Goal: Book appointment/travel/reservation

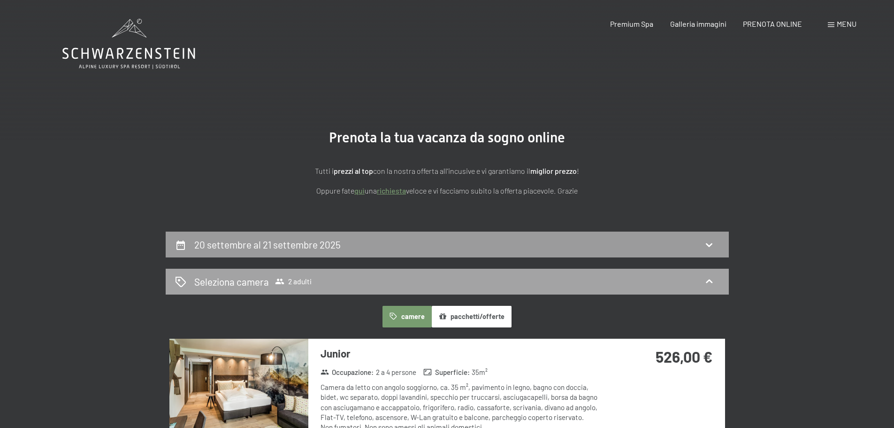
click at [298, 275] on span "Seleziona camera 2 adulti" at bounding box center [252, 282] width 117 height 14
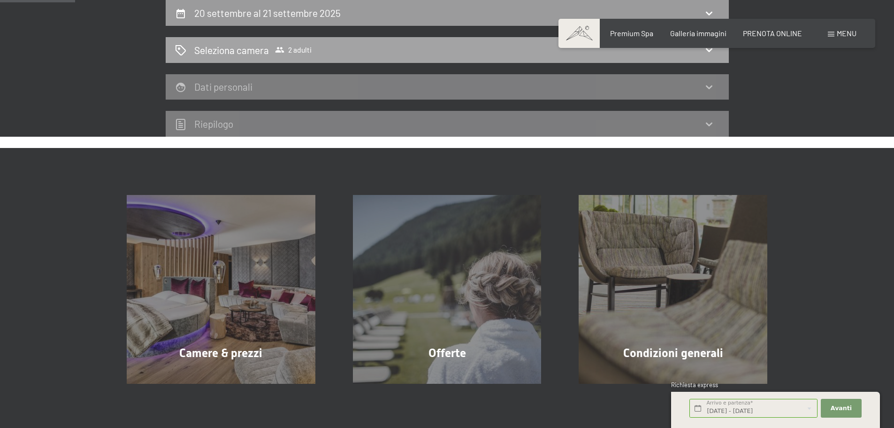
click at [284, 51] on icon at bounding box center [279, 49] width 9 height 9
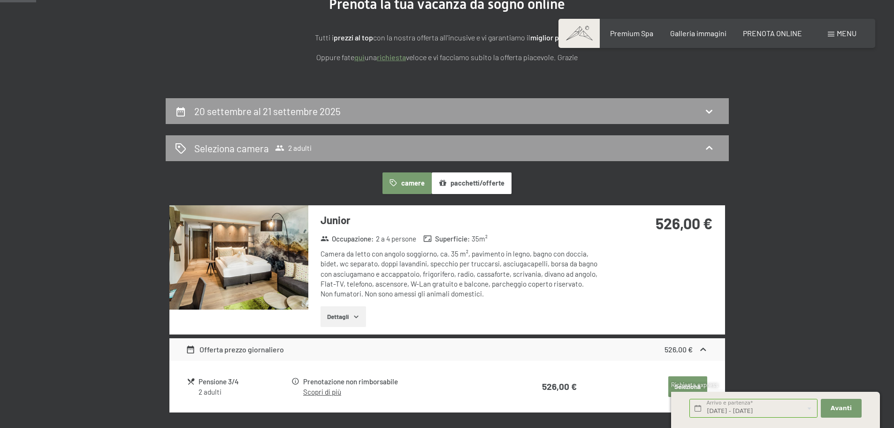
scroll to position [44, 0]
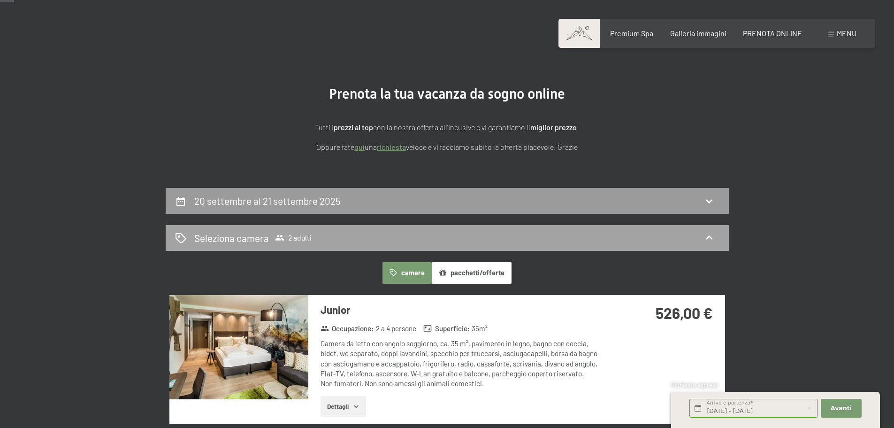
click at [713, 237] on icon at bounding box center [709, 237] width 11 height 11
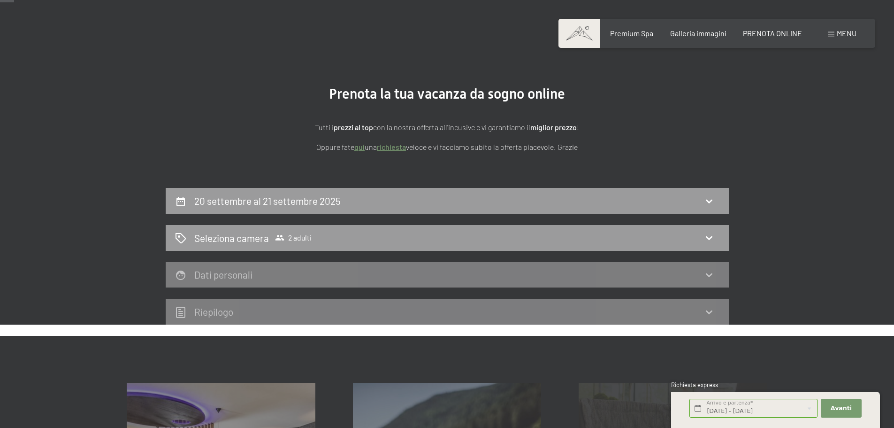
click at [706, 202] on icon at bounding box center [709, 200] width 11 height 11
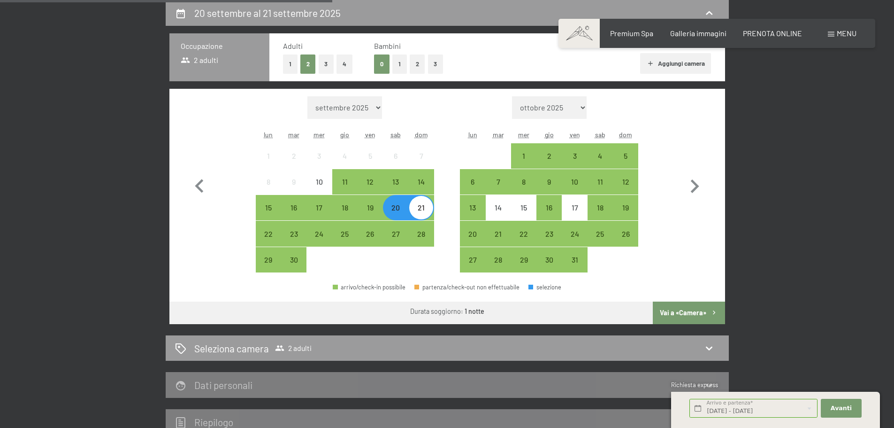
click at [402, 63] on button "1" at bounding box center [399, 63] width 15 height 19
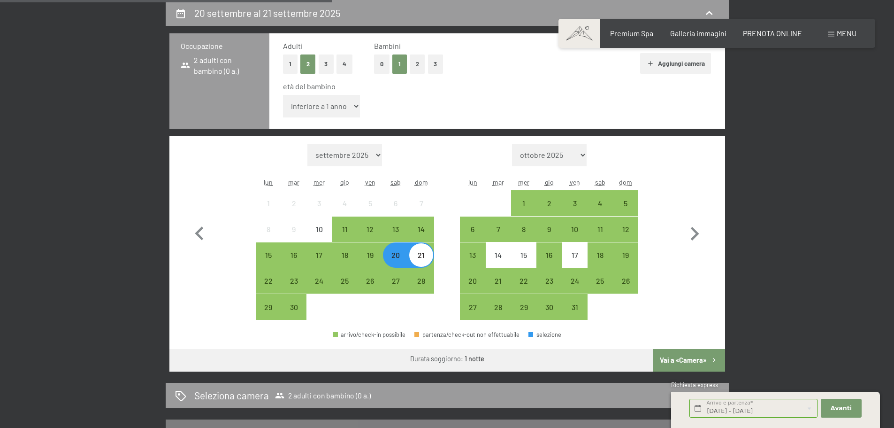
click at [330, 113] on select "inferiore a 1 anno 1 anno 2 anni 3 anni 4 anni 5 anni 6 anni 7 anni 8 anni 9 an…" at bounding box center [321, 106] width 77 height 23
select select "9"
click at [283, 95] on select "inferiore a 1 anno 1 anno 2 anni 3 anni 4 anni 5 anni 6 anni 7 anni 8 anni 9 an…" at bounding box center [321, 106] width 77 height 23
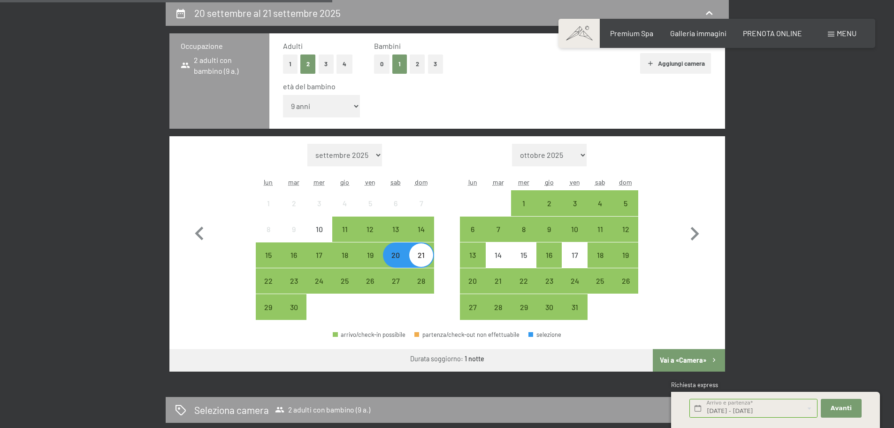
click at [687, 357] on button "Vai a «Camera»" at bounding box center [689, 360] width 72 height 23
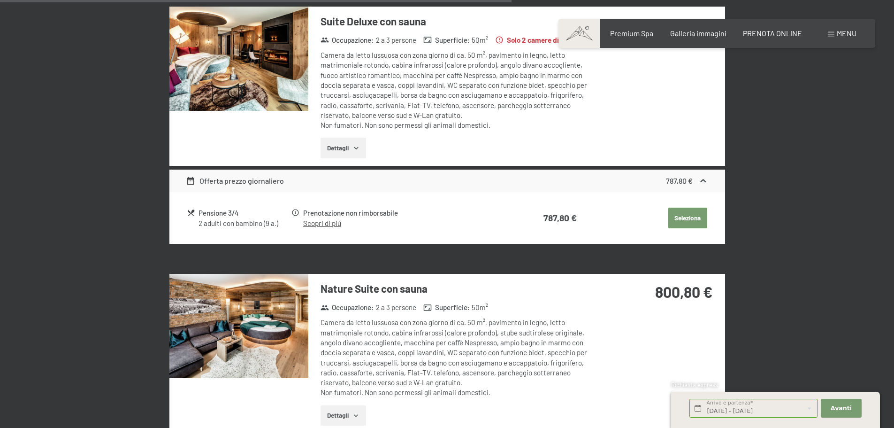
scroll to position [0, 0]
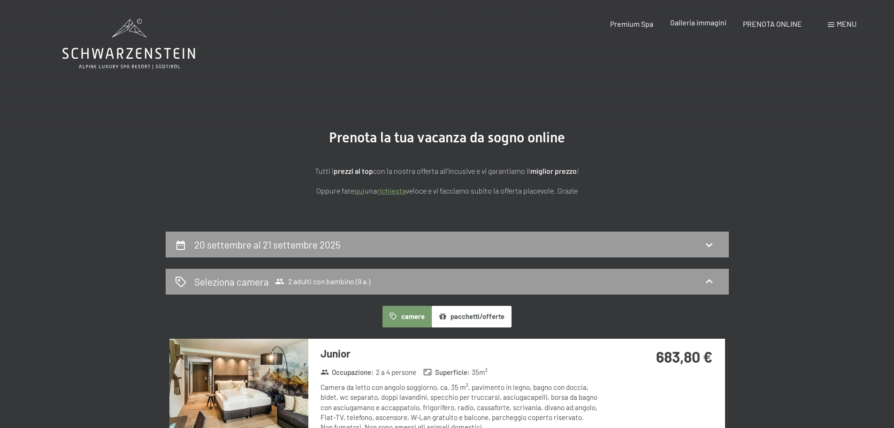
click at [691, 24] on span "Galleria immagini" at bounding box center [698, 22] width 56 height 9
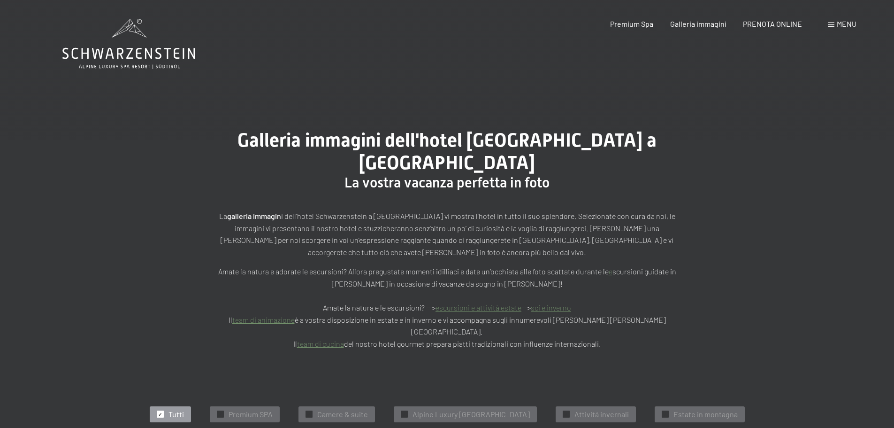
click at [846, 22] on span "Menu" at bounding box center [847, 23] width 20 height 9
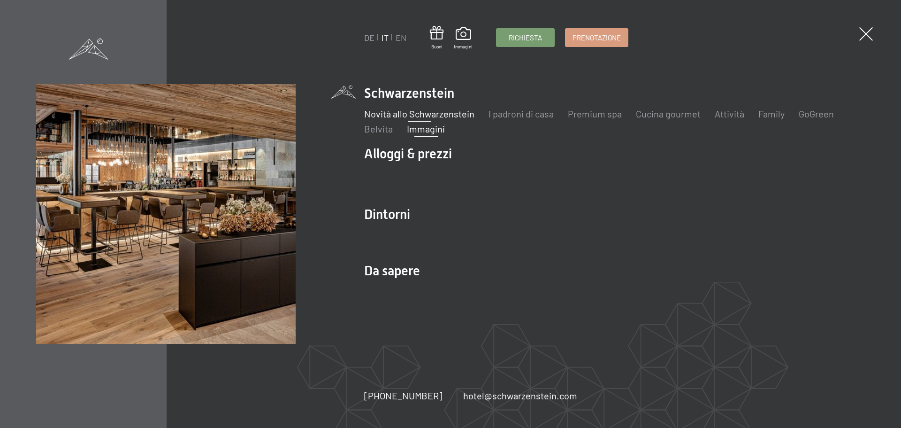
click at [396, 115] on link "Novità allo Schwarzenstein" at bounding box center [419, 113] width 110 height 11
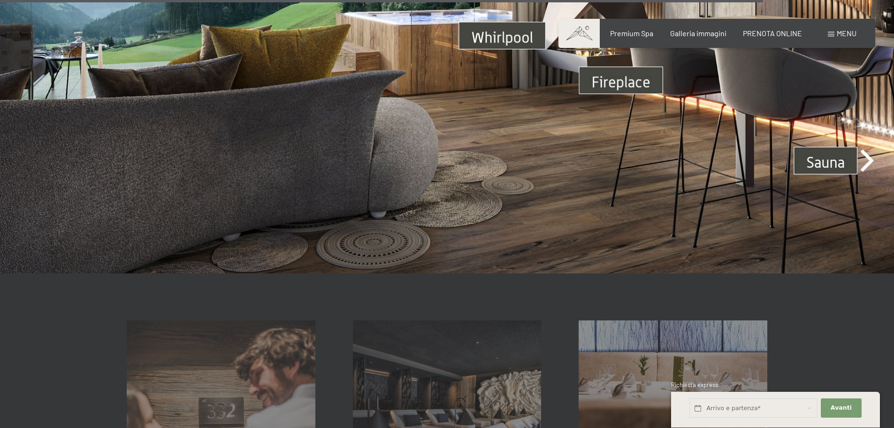
scroll to position [3286, 0]
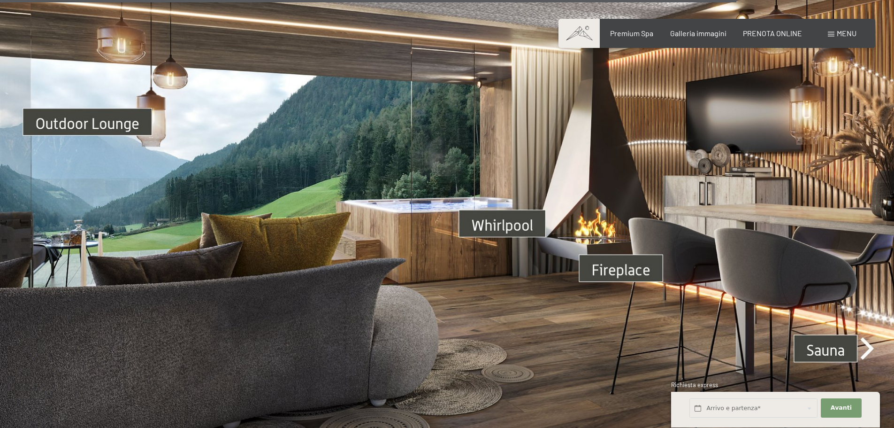
click at [507, 223] on img at bounding box center [447, 209] width 894 height 503
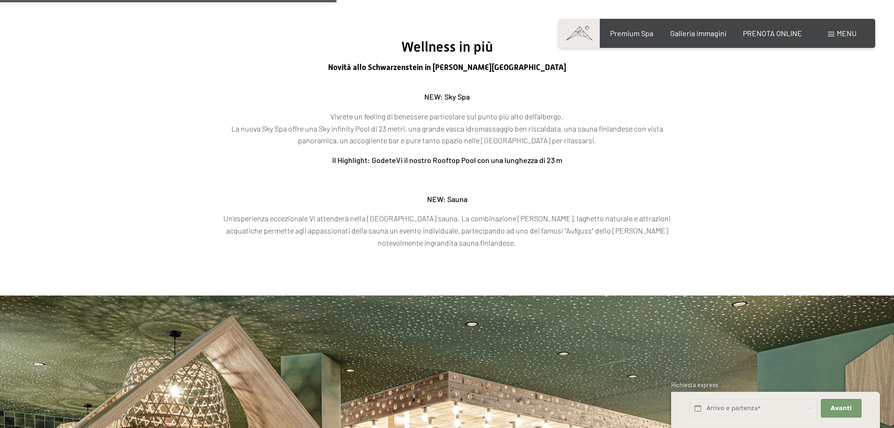
scroll to position [1502, 0]
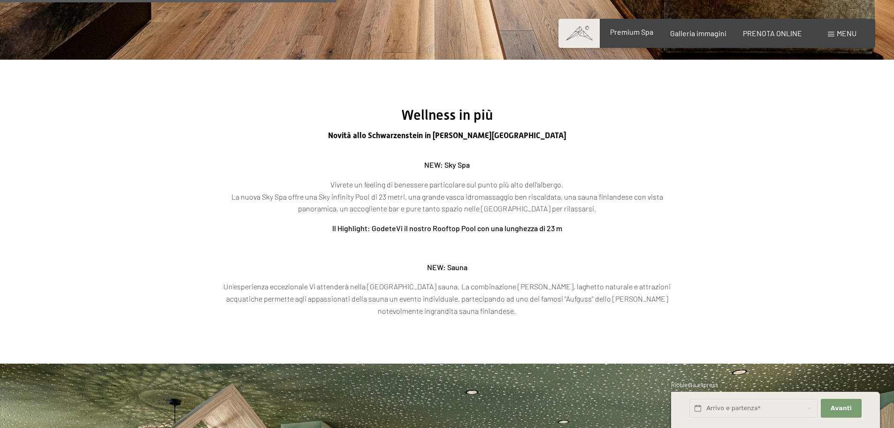
click at [631, 32] on span "Premium Spa" at bounding box center [631, 31] width 43 height 9
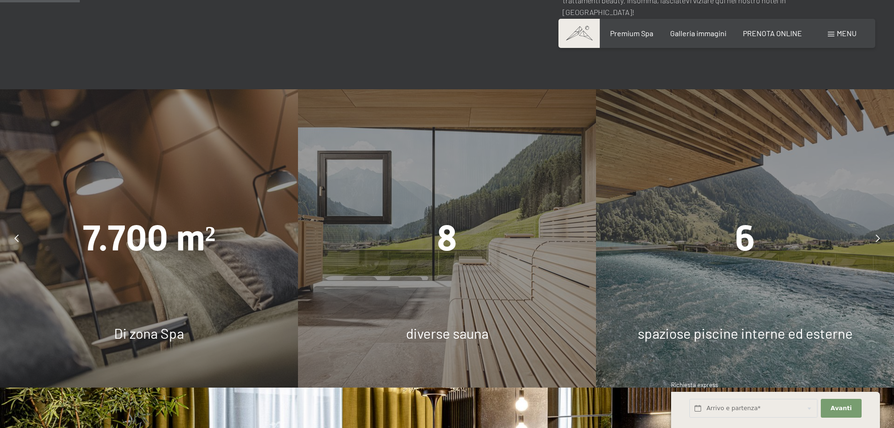
scroll to position [704, 0]
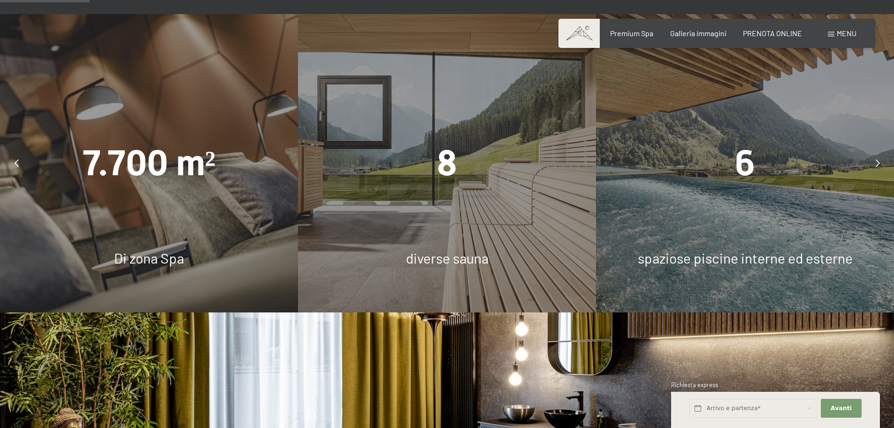
click at [757, 190] on div "6 spaziose piscine interne ed esterne" at bounding box center [745, 163] width 298 height 298
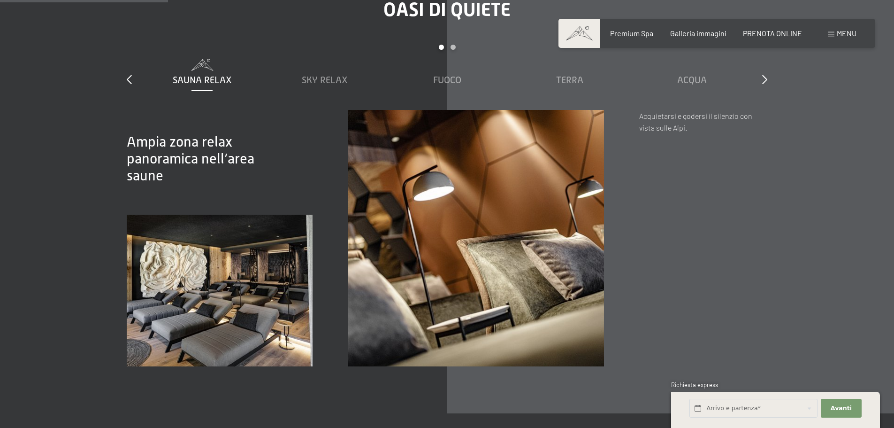
scroll to position [1455, 0]
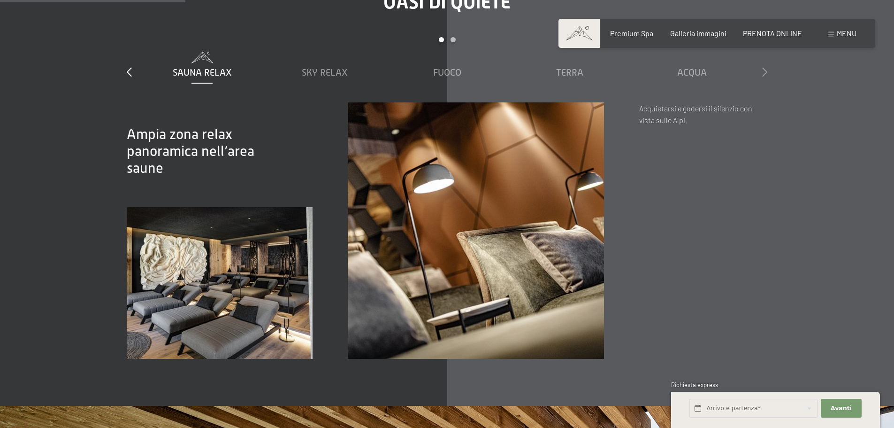
click at [764, 67] on icon at bounding box center [764, 71] width 5 height 9
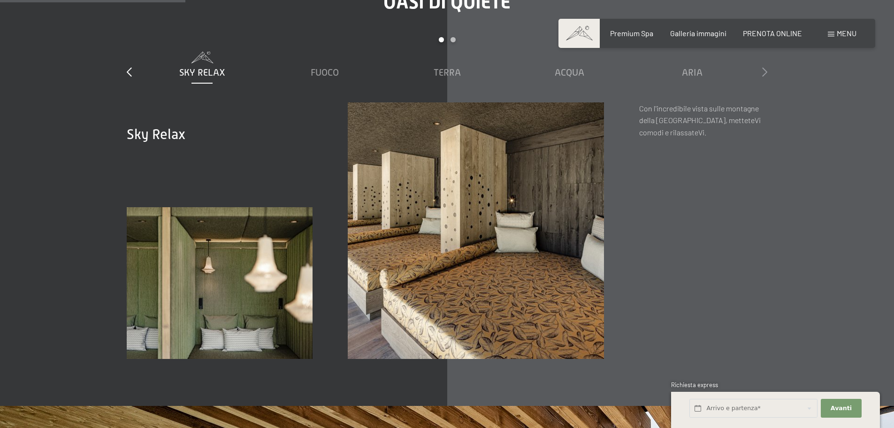
click at [764, 67] on icon at bounding box center [764, 71] width 5 height 9
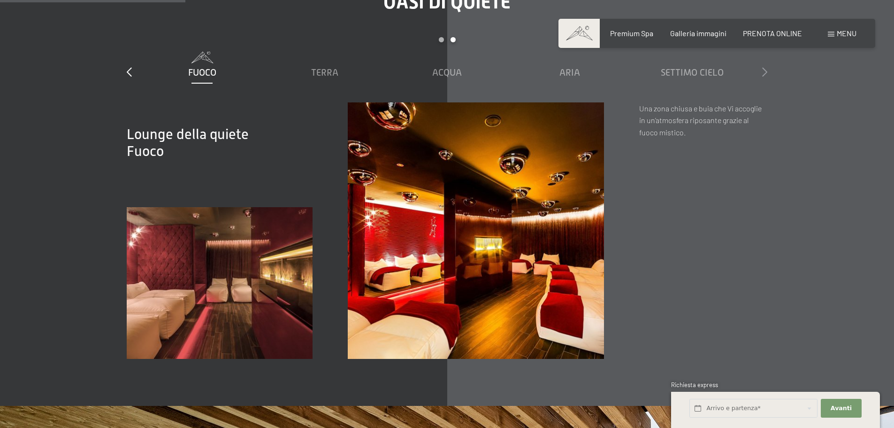
click at [764, 67] on icon at bounding box center [764, 71] width 5 height 9
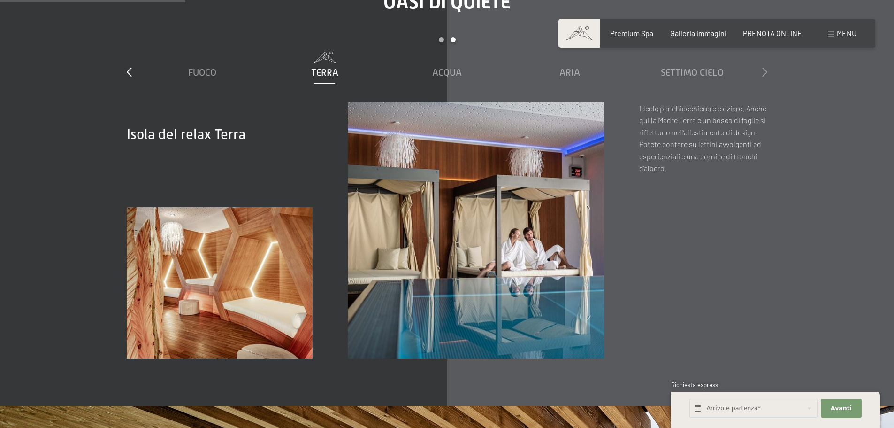
click at [764, 67] on icon at bounding box center [764, 71] width 5 height 9
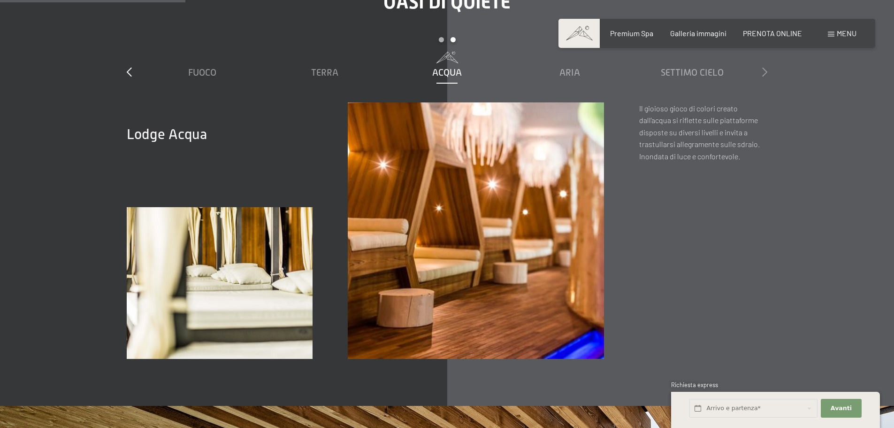
click at [764, 67] on icon at bounding box center [764, 71] width 5 height 9
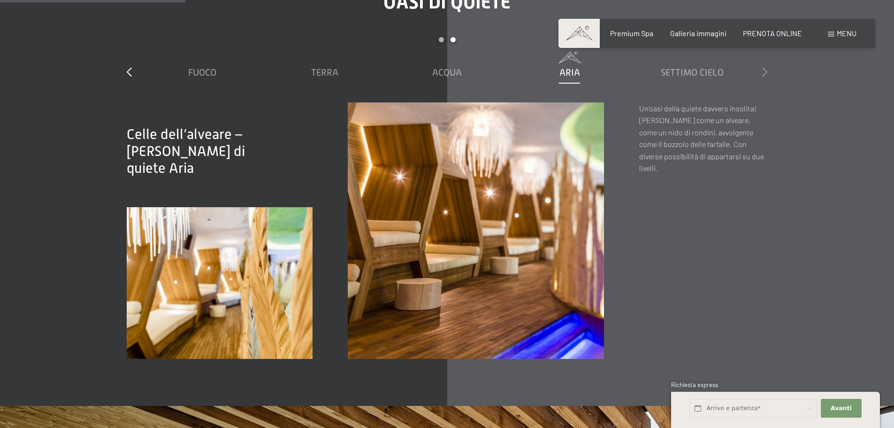
click at [764, 67] on icon at bounding box center [764, 71] width 5 height 9
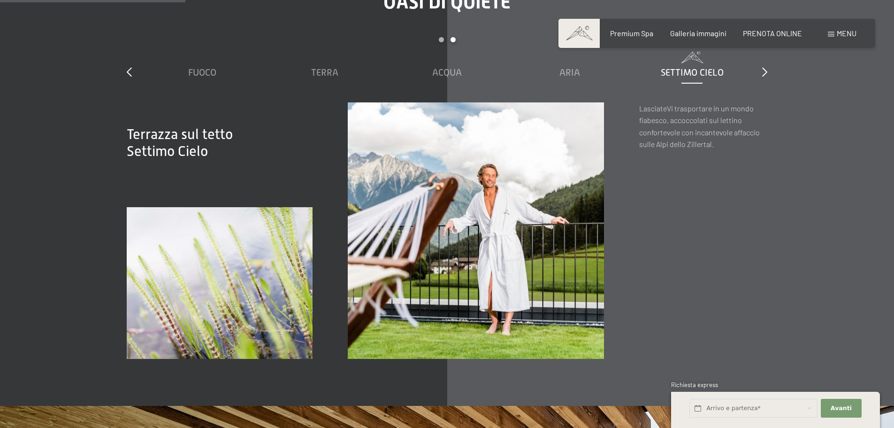
click at [704, 67] on span "Settimo Cielo" at bounding box center [692, 72] width 63 height 10
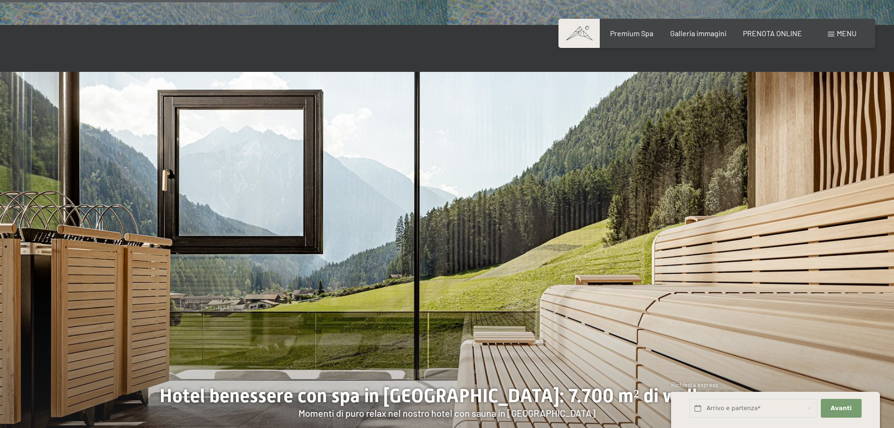
scroll to position [2910, 0]
